Goal: Task Accomplishment & Management: Manage account settings

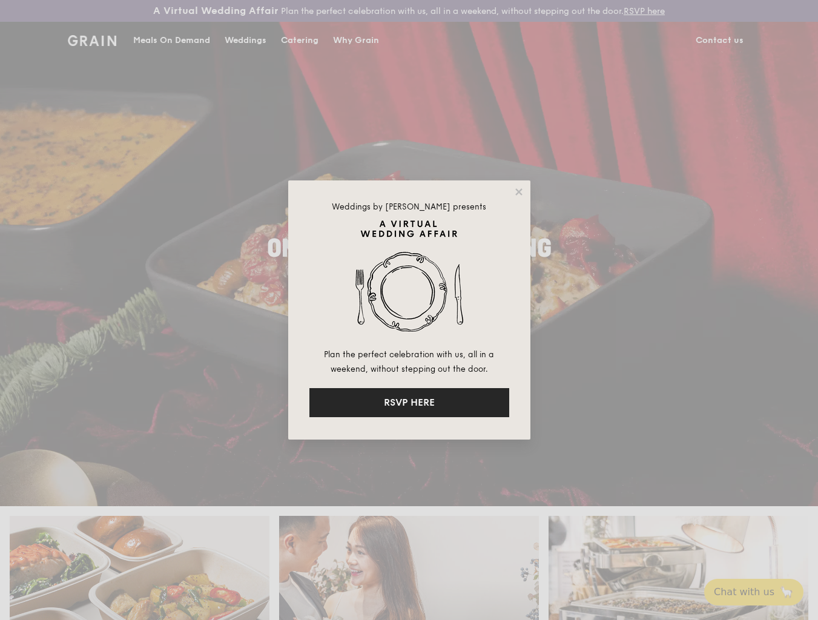
click at [454, 401] on button "RSVP HERE" at bounding box center [409, 402] width 200 height 29
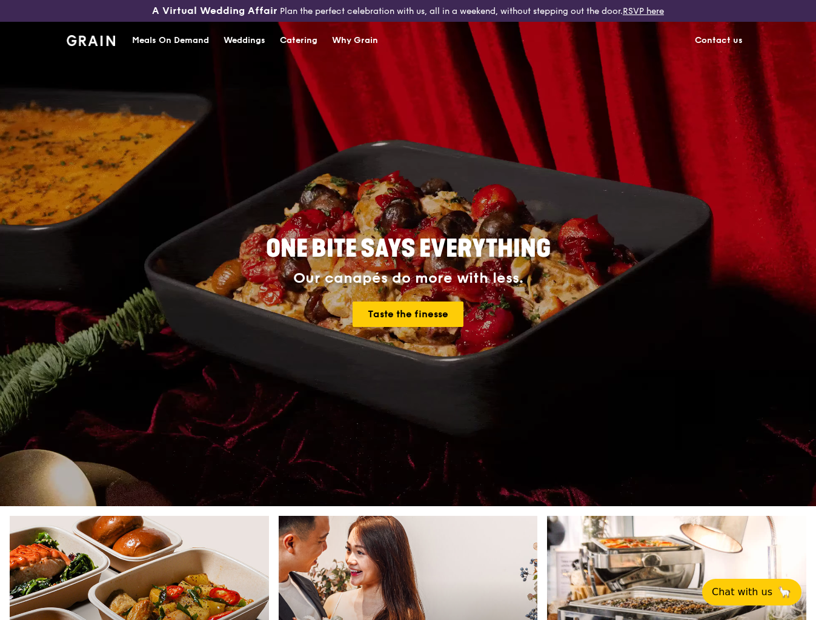
click at [107, 42] on img at bounding box center [91, 40] width 49 height 11
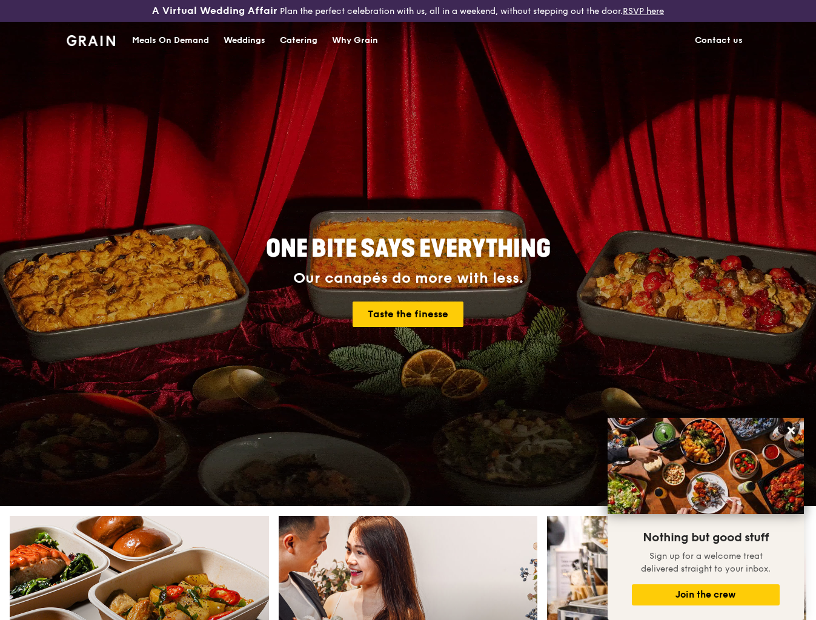
click at [188, 37] on div "Meals On Demand" at bounding box center [170, 40] width 77 height 36
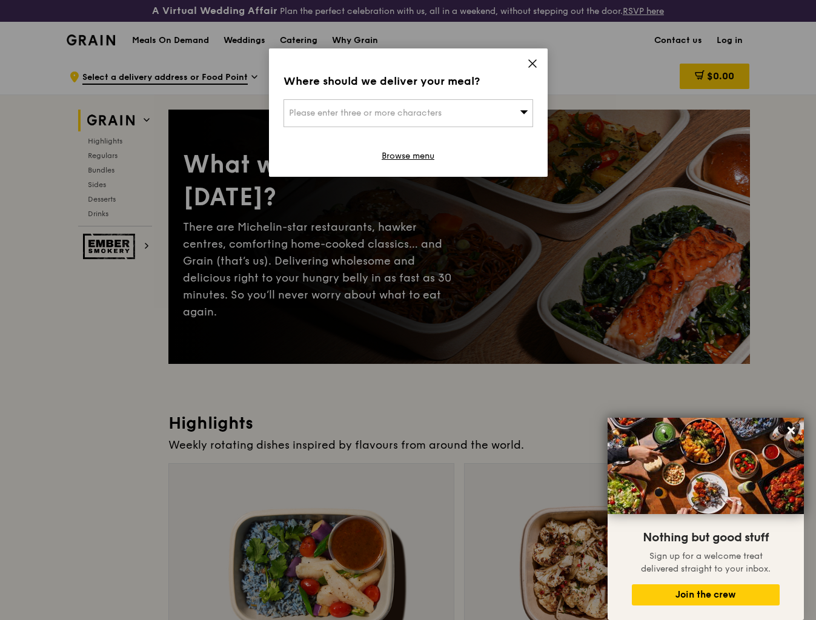
click at [530, 67] on icon at bounding box center [532, 63] width 11 height 11
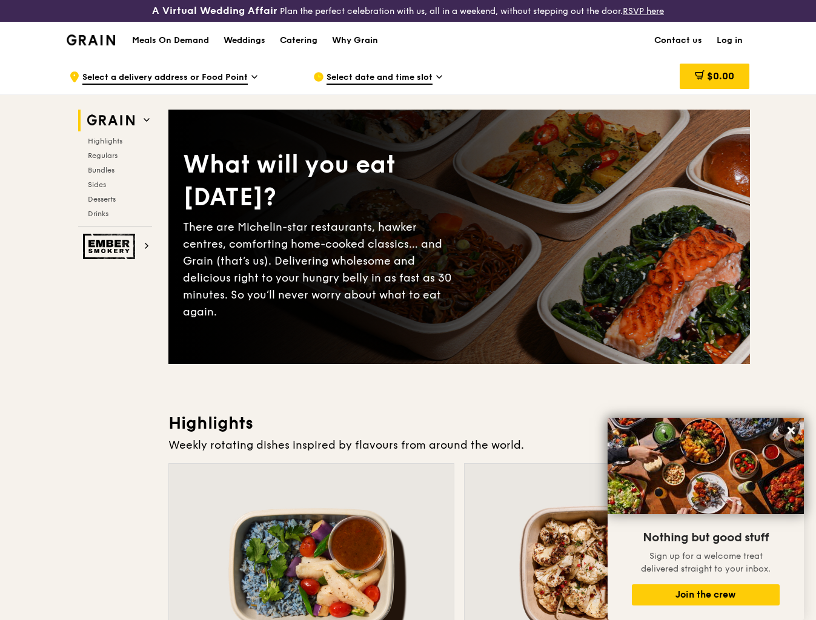
click at [734, 42] on link "Log in" at bounding box center [729, 40] width 41 height 36
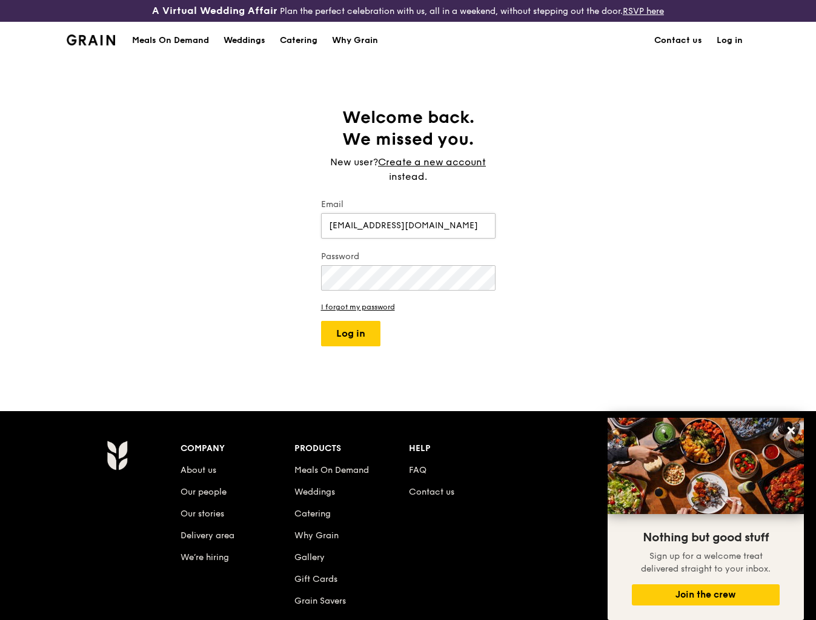
click at [406, 230] on input "[EMAIL_ADDRESS][DOMAIN_NAME]" at bounding box center [408, 225] width 174 height 25
click at [354, 328] on button "Log in" at bounding box center [350, 333] width 59 height 25
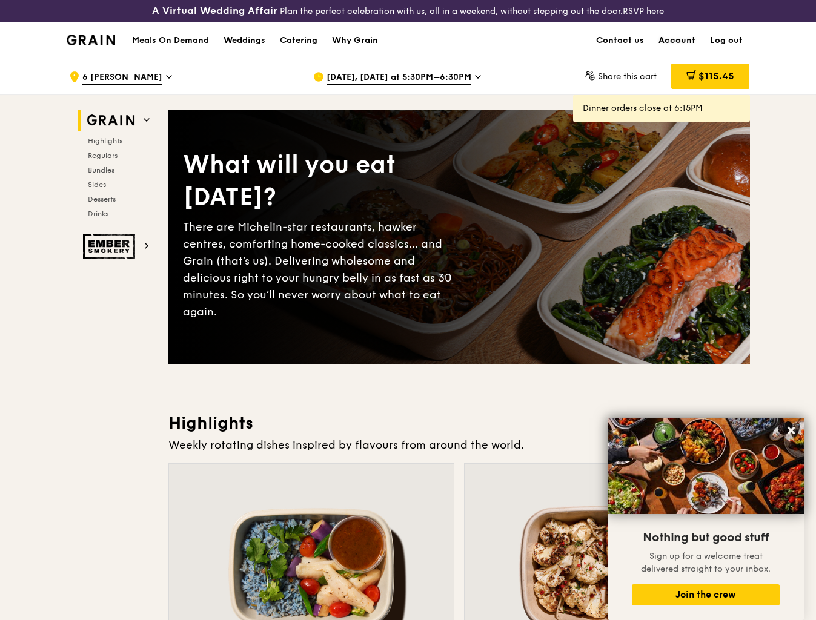
click at [688, 44] on link "Account" at bounding box center [676, 40] width 51 height 36
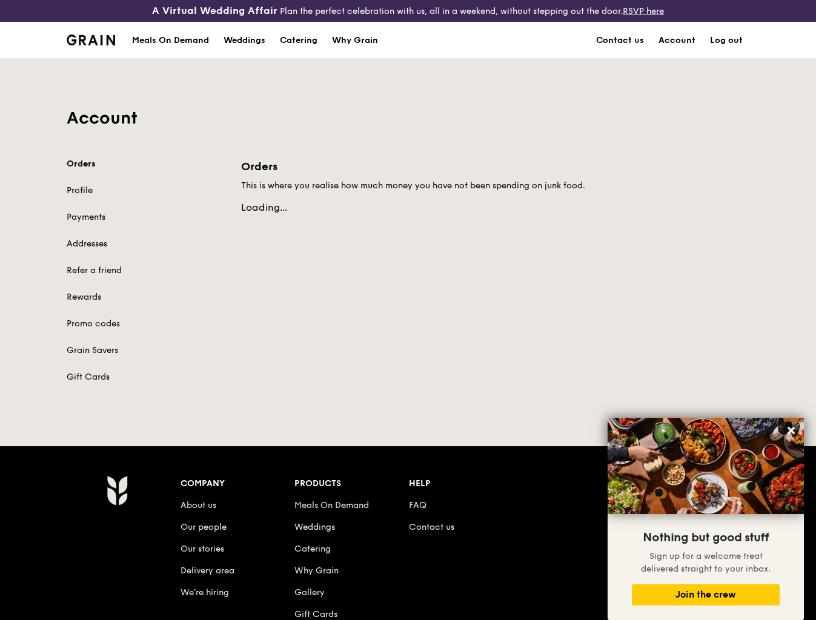
click at [86, 192] on link "Profile" at bounding box center [147, 191] width 160 height 12
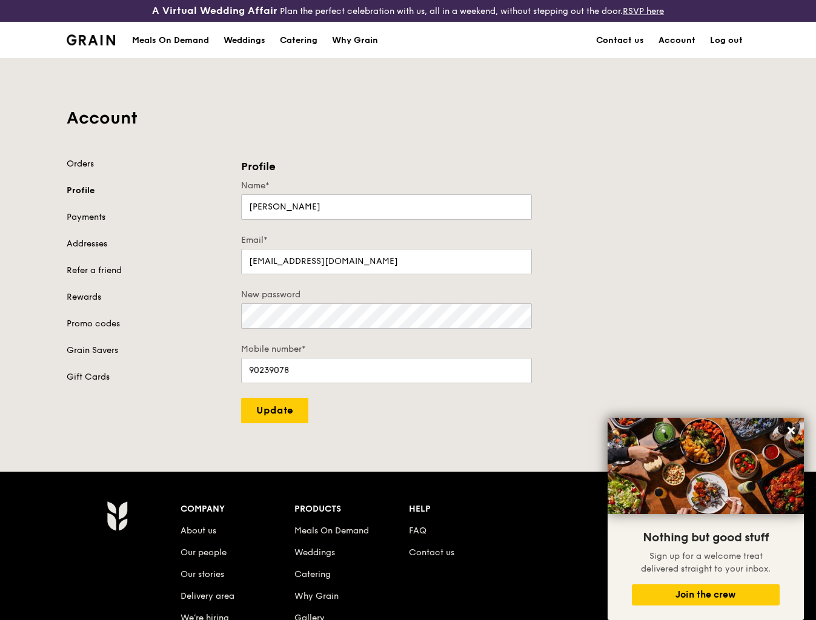
click at [348, 420] on form "Name* [PERSON_NAME]* [EMAIL_ADDRESS][DOMAIN_NAME] New password Mobile number* […" at bounding box center [386, 301] width 291 height 243
click at [291, 416] on input "Update" at bounding box center [274, 410] width 67 height 25
type input "Update"
